Goal: Task Accomplishment & Management: Manage account settings

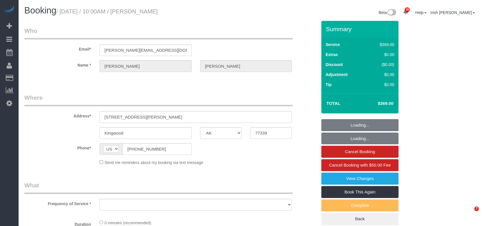
select select "[GEOGRAPHIC_DATA]"
select select "object:1781"
select select "3"
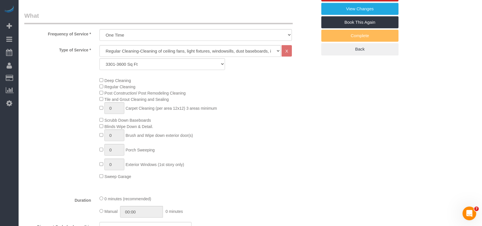
scroll to position [267, 0]
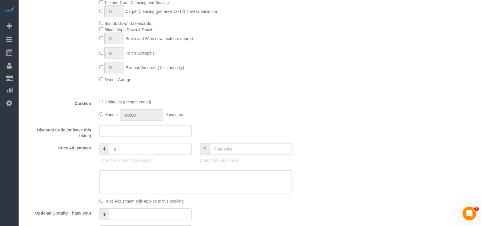
drag, startPoint x: 121, startPoint y: 153, endPoint x: 110, endPoint y: 152, distance: 10.7
click at [111, 152] on input "0" at bounding box center [150, 149] width 83 height 12
drag, startPoint x: 113, startPoint y: 146, endPoint x: 98, endPoint y: 145, distance: 14.3
click at [98, 145] on div "$ 190 Enter the Amount to Adjust, or" at bounding box center [145, 154] width 100 height 23
type input "190"
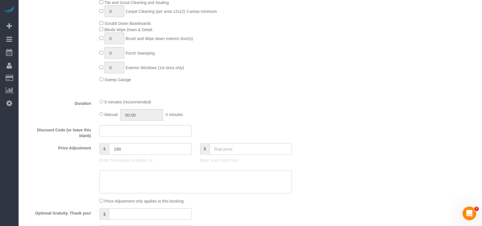
click at [126, 182] on textarea at bounding box center [196, 181] width 192 height 23
paste textarea "190"
click at [103, 173] on textarea at bounding box center [196, 181] width 192 height 23
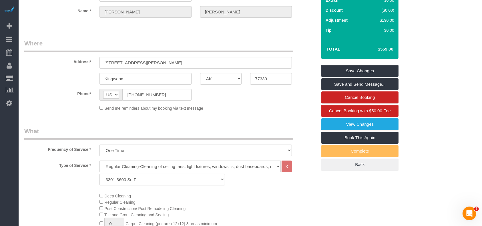
scroll to position [0, 0]
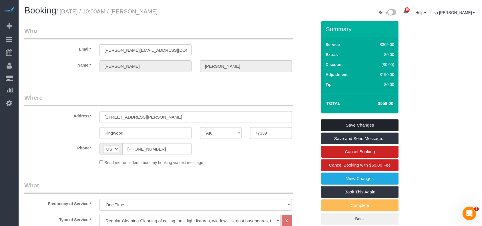
type textarea "$190 deep"
click at [363, 123] on link "Save Changes" at bounding box center [359, 125] width 77 height 12
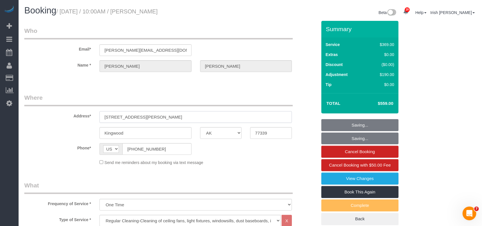
drag, startPoint x: 156, startPoint y: 116, endPoint x: 30, endPoint y: 105, distance: 126.6
click at [30, 105] on fieldset "Where Address* [STREET_ADDRESS][PERSON_NAME] [GEOGRAPHIC_DATA] AK AL AR AZ CA C…" at bounding box center [170, 132] width 293 height 76
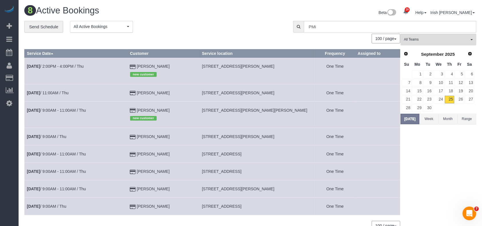
click at [218, 93] on span "[STREET_ADDRESS][PERSON_NAME]" at bounding box center [238, 93] width 73 height 5
copy tr "[STREET_ADDRESS][PERSON_NAME]"
